Goal: Task Accomplishment & Management: Use online tool/utility

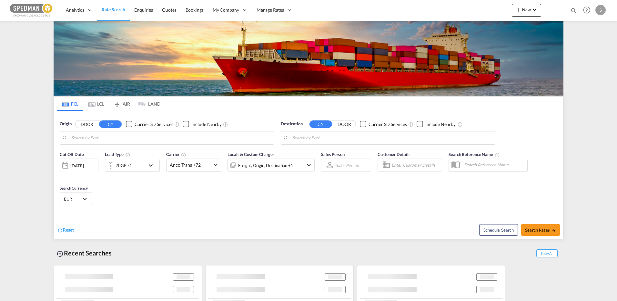
type input "[GEOGRAPHIC_DATA], DKFRC"
type input "[GEOGRAPHIC_DATA], [GEOGRAPHIC_DATA], CAMTR"
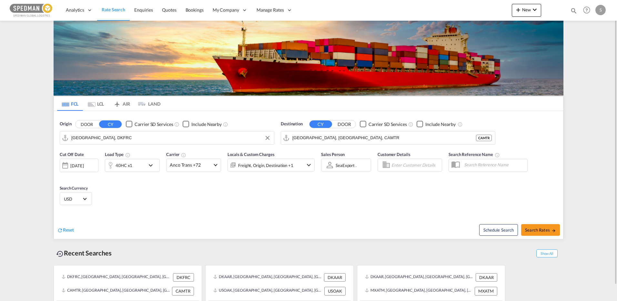
drag, startPoint x: 111, startPoint y: 140, endPoint x: 115, endPoint y: 134, distance: 7.4
click at [111, 140] on input "[GEOGRAPHIC_DATA], DKFRC" at bounding box center [170, 138] width 199 height 10
click at [93, 152] on div "Aarhus [GEOGRAPHIC_DATA] DKAAR" at bounding box center [121, 155] width 123 height 19
type input "[GEOGRAPHIC_DATA], [GEOGRAPHIC_DATA]"
click at [345, 137] on input "[GEOGRAPHIC_DATA], [GEOGRAPHIC_DATA], CAMTR" at bounding box center [384, 138] width 184 height 10
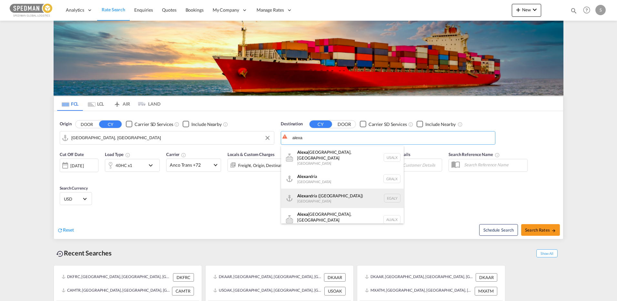
click at [314, 188] on div "[PERSON_NAME] ([GEOGRAPHIC_DATA]) [GEOGRAPHIC_DATA] EGALY" at bounding box center [342, 197] width 123 height 19
type input "Alexandria ([GEOGRAPHIC_DATA]), EGALY"
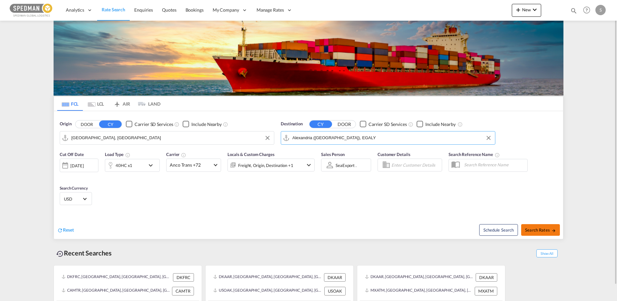
click at [539, 227] on span "Search Rates" at bounding box center [540, 229] width 31 height 5
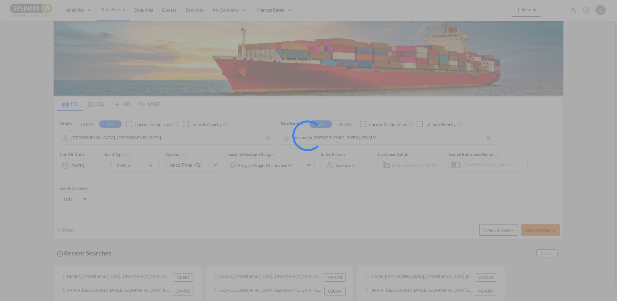
type input "DKAAR to EGALY / [DATE]"
